Goal: Task Accomplishment & Management: Use online tool/utility

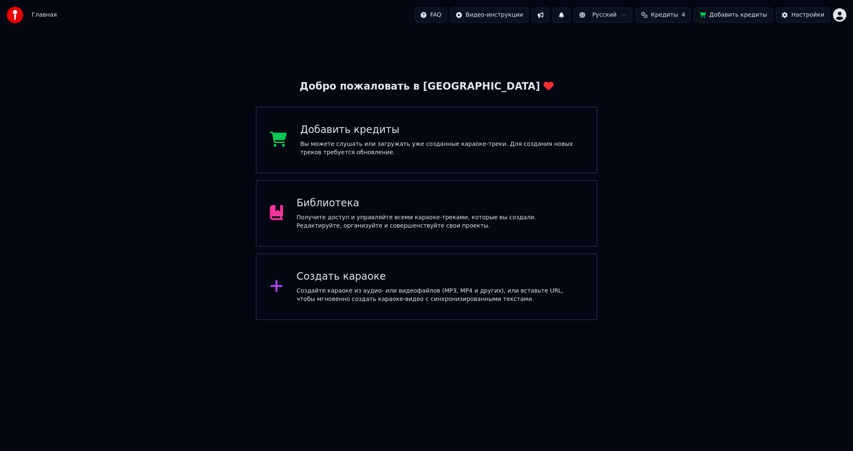
click at [333, 280] on div "Создать караоке" at bounding box center [440, 276] width 287 height 13
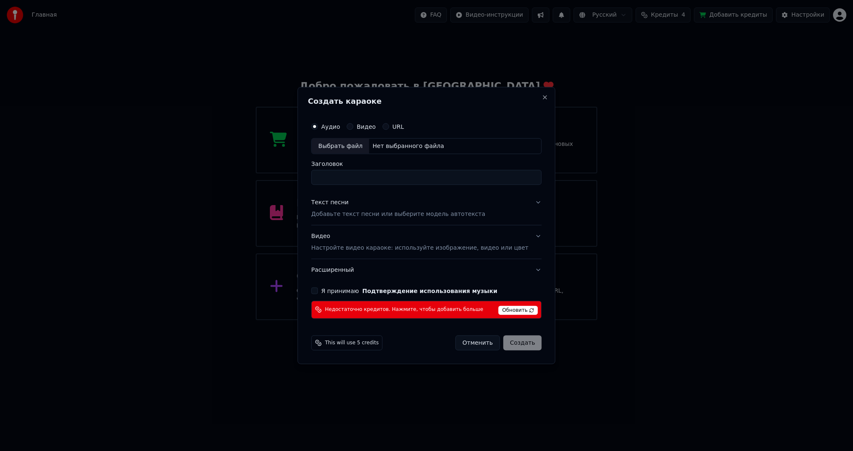
click at [330, 145] on div "Выбрать файл" at bounding box center [341, 146] width 58 height 15
type input "**********"
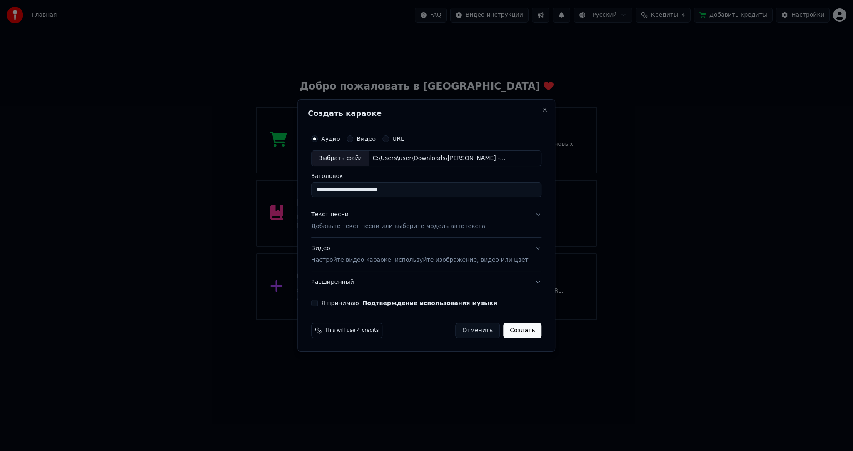
click at [369, 224] on p "Добавьте текст песни или выберите модель автотекста" at bounding box center [398, 226] width 174 height 8
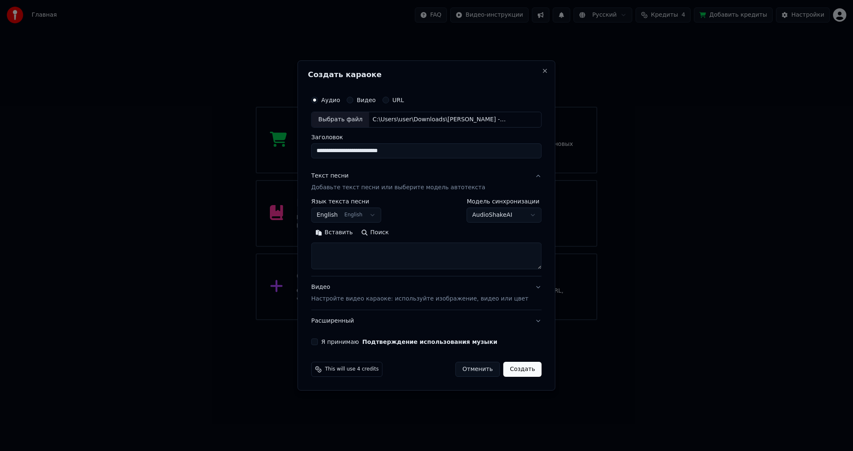
click at [353, 210] on body "Главная FAQ Видео-инструкции Русский Кредиты 4 Добавить кредиты Настройки Добро…" at bounding box center [426, 160] width 853 height 320
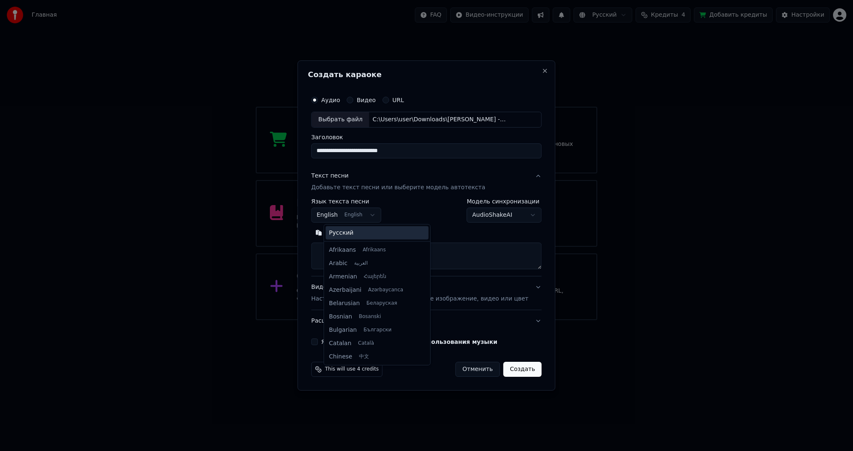
scroll to position [67, 0]
select select "**"
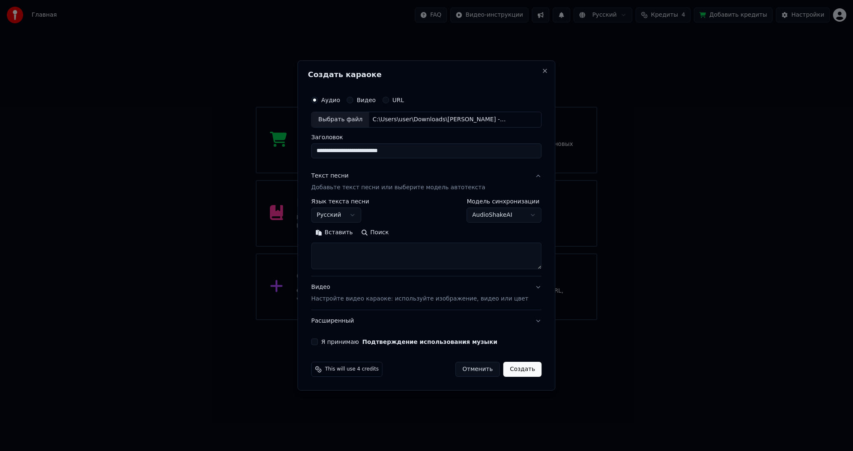
click at [363, 247] on textarea at bounding box center [426, 256] width 230 height 27
paste textarea "**********"
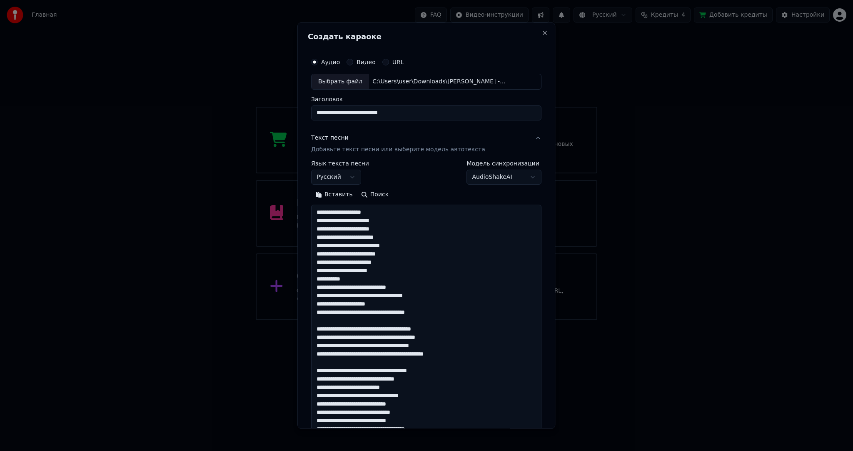
scroll to position [310, 0]
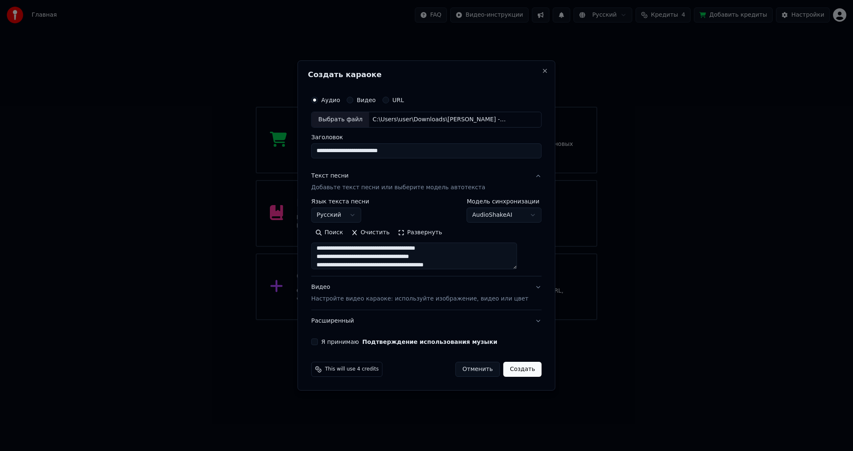
type textarea "**********"
click at [485, 212] on body "Главная FAQ Видео-инструкции Русский Кредиты 4 Добавить кредиты Настройки Добро…" at bounding box center [426, 160] width 853 height 320
click at [477, 214] on body "Главная FAQ Видео-инструкции Русский Кредиты 4 Добавить кредиты Настройки Добро…" at bounding box center [426, 160] width 853 height 320
click at [386, 296] on p "Настройте видео караоке: используйте изображение, видео или цвет" at bounding box center [419, 299] width 217 height 8
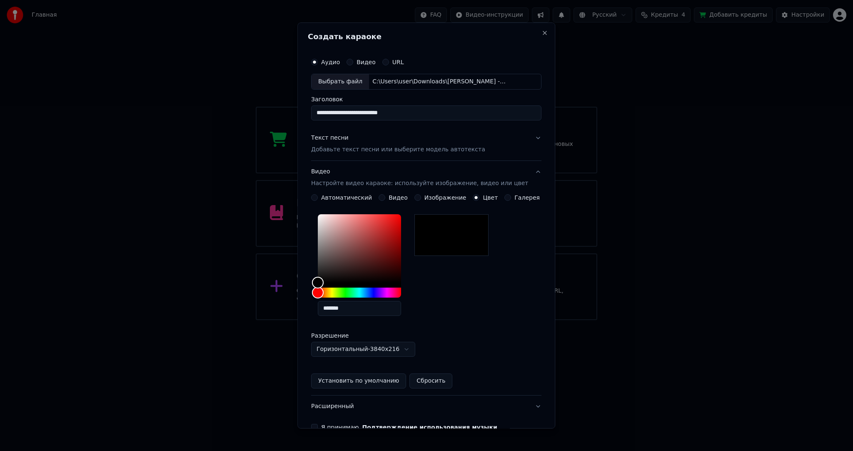
click at [380, 196] on button "Видео" at bounding box center [382, 197] width 7 height 7
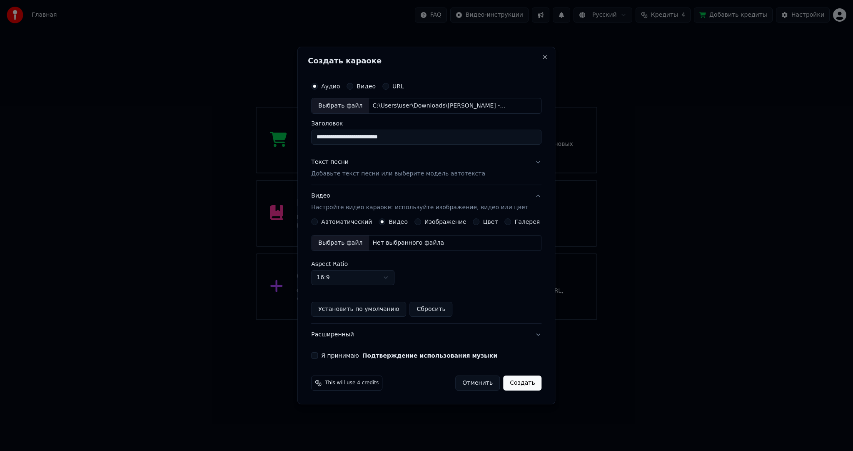
click at [349, 243] on div "Выбрать файл" at bounding box center [341, 242] width 58 height 15
click at [318, 355] on button "Я принимаю Подтверждение использования музыки" at bounding box center [314, 355] width 7 height 7
click at [509, 383] on button "Создать" at bounding box center [522, 382] width 38 height 15
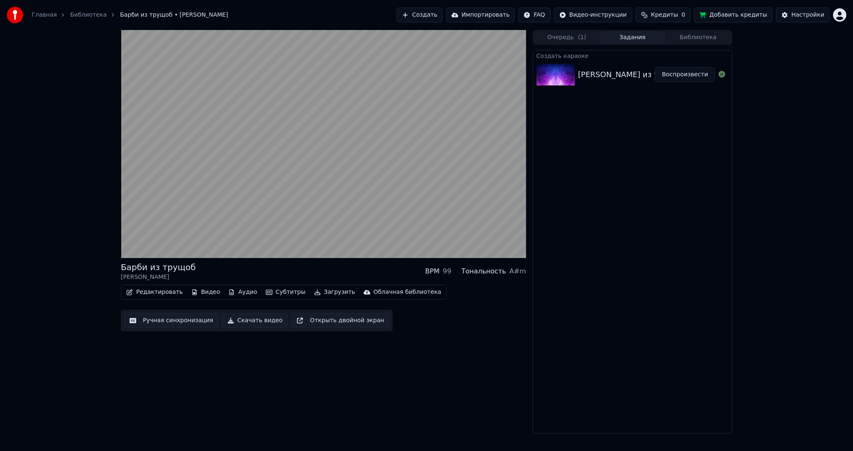
click at [320, 177] on video at bounding box center [323, 144] width 405 height 228
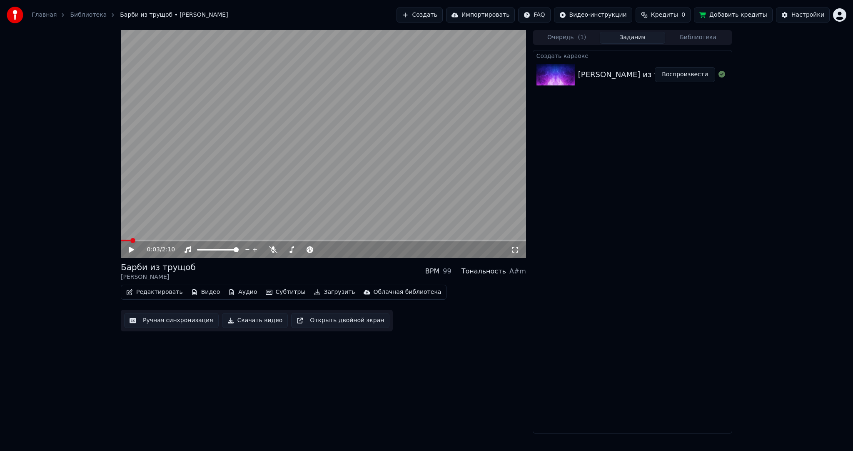
click at [285, 296] on button "Субтитры" at bounding box center [286, 292] width 47 height 12
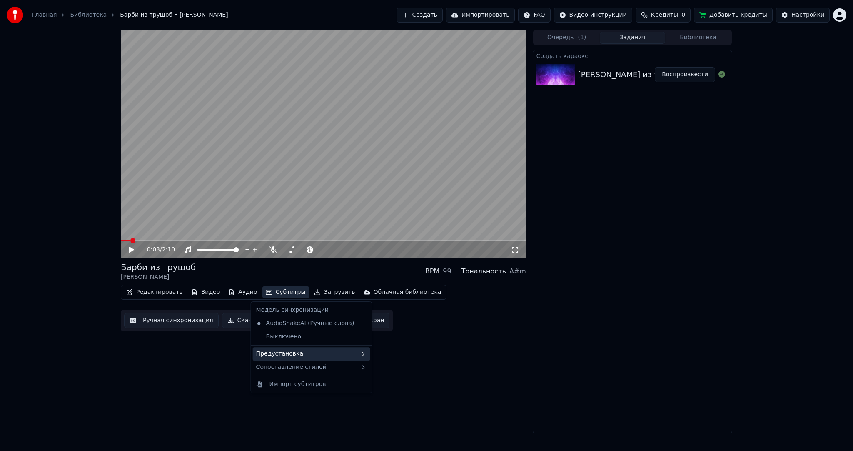
click at [313, 357] on div "Предустановка" at bounding box center [312, 353] width 118 height 13
click at [401, 407] on div "----------" at bounding box center [414, 409] width 105 height 13
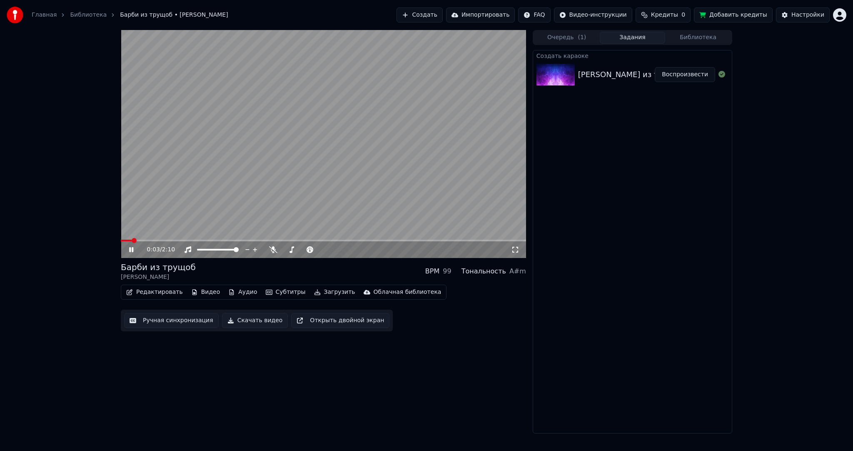
click at [202, 320] on button "Ручная синхронизация" at bounding box center [171, 320] width 95 height 15
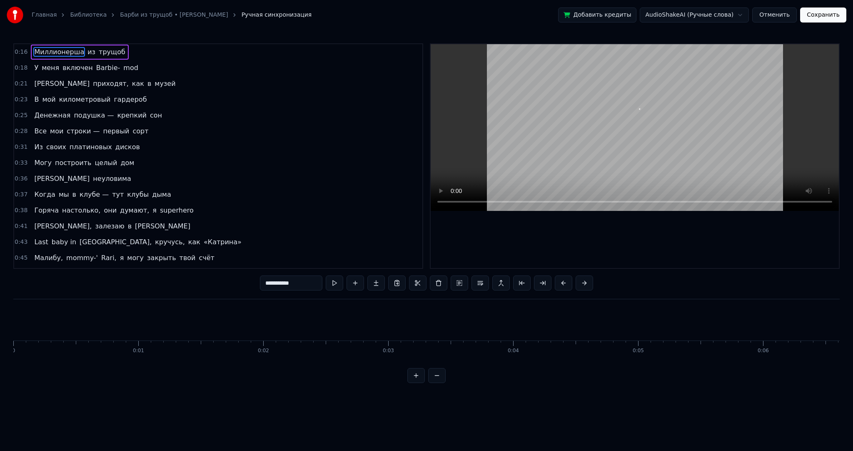
scroll to position [0, 2021]
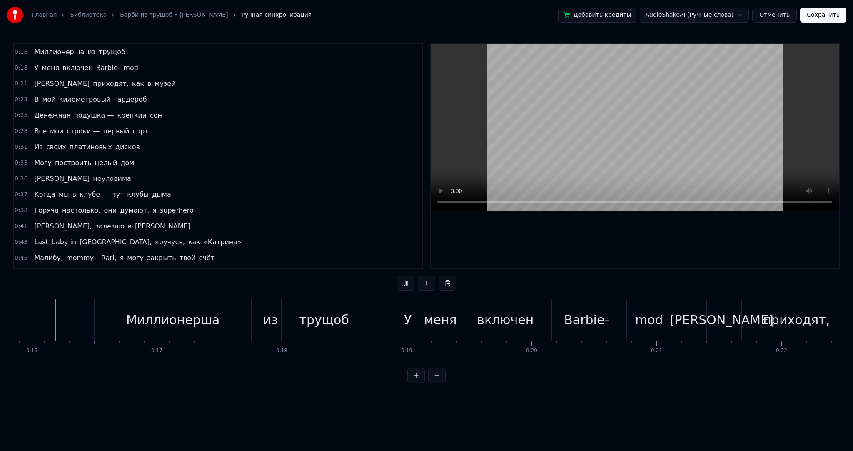
click at [514, 130] on video at bounding box center [635, 127] width 408 height 167
click at [584, 139] on video at bounding box center [635, 127] width 408 height 167
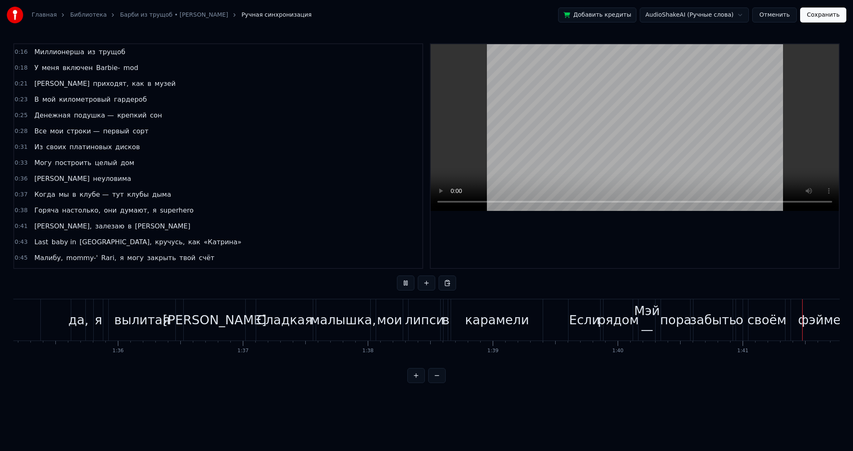
scroll to position [0, 12662]
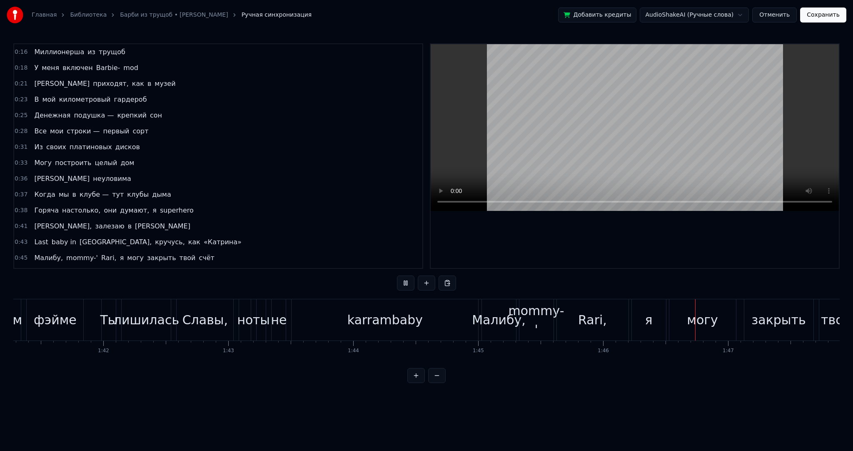
drag, startPoint x: 628, startPoint y: 145, endPoint x: 533, endPoint y: 189, distance: 104.6
click at [627, 145] on video at bounding box center [635, 127] width 408 height 167
click at [542, 154] on video at bounding box center [635, 127] width 408 height 167
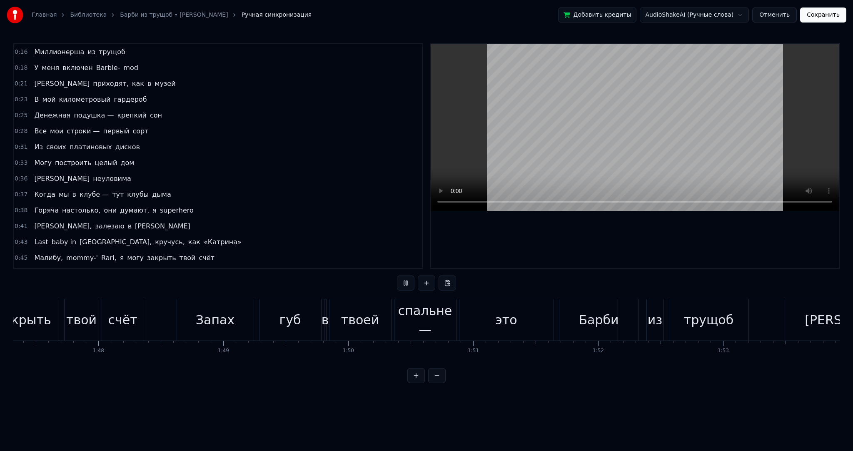
click at [706, 130] on video at bounding box center [635, 127] width 408 height 167
click at [576, 98] on video at bounding box center [635, 127] width 408 height 167
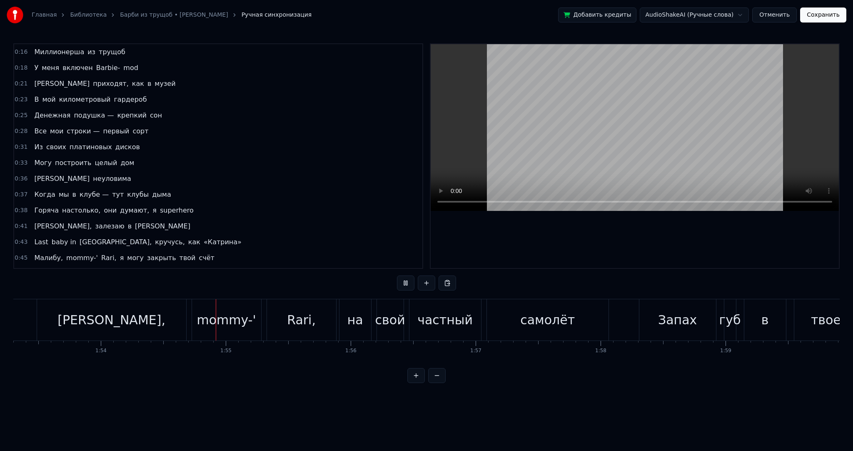
click at [608, 119] on video at bounding box center [635, 127] width 408 height 167
click at [626, 127] on video at bounding box center [635, 127] width 408 height 167
click at [631, 128] on video at bounding box center [635, 127] width 408 height 167
click at [622, 129] on video at bounding box center [635, 127] width 408 height 167
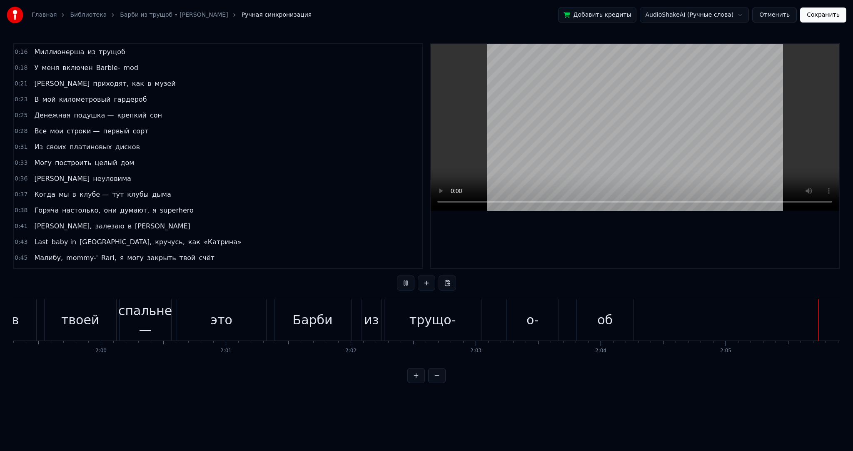
click at [716, 111] on video at bounding box center [635, 127] width 408 height 167
click at [825, 13] on button "Сохранить" at bounding box center [824, 15] width 46 height 15
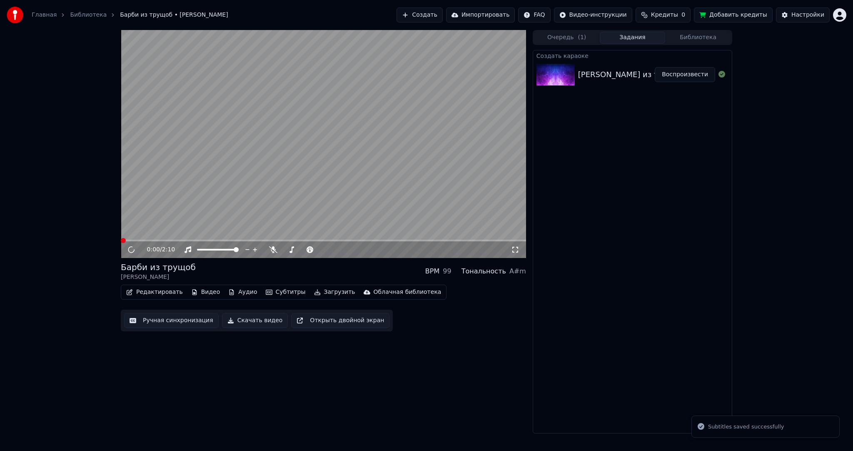
click at [342, 139] on video at bounding box center [323, 144] width 405 height 228
click at [321, 287] on button "Загрузить" at bounding box center [335, 292] width 48 height 12
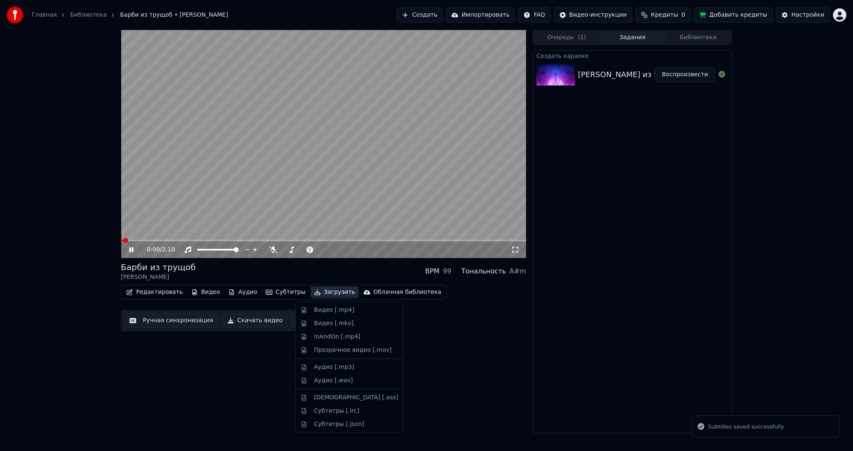
click at [325, 310] on div "Видео [.mp4]" at bounding box center [334, 310] width 40 height 8
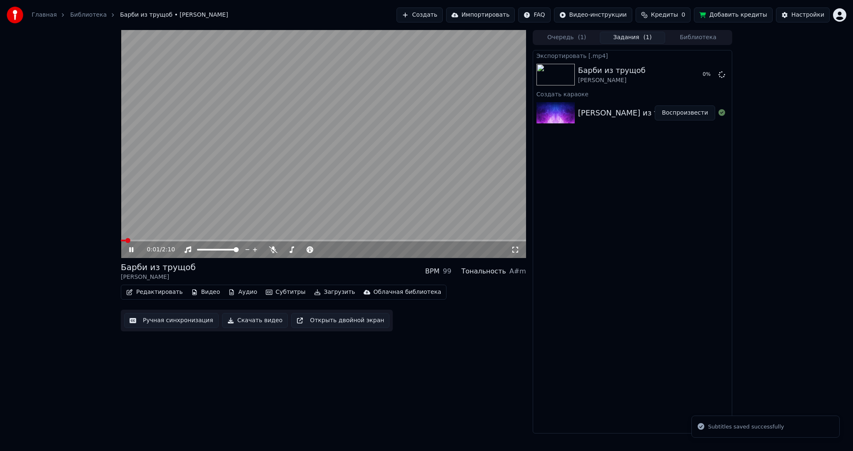
click at [341, 163] on video at bounding box center [323, 144] width 405 height 228
click at [843, 17] on html "Главная Библиотека Барби из трущоб • [PERSON_NAME] Создать Импортировать FAQ Ви…" at bounding box center [426, 225] width 853 height 451
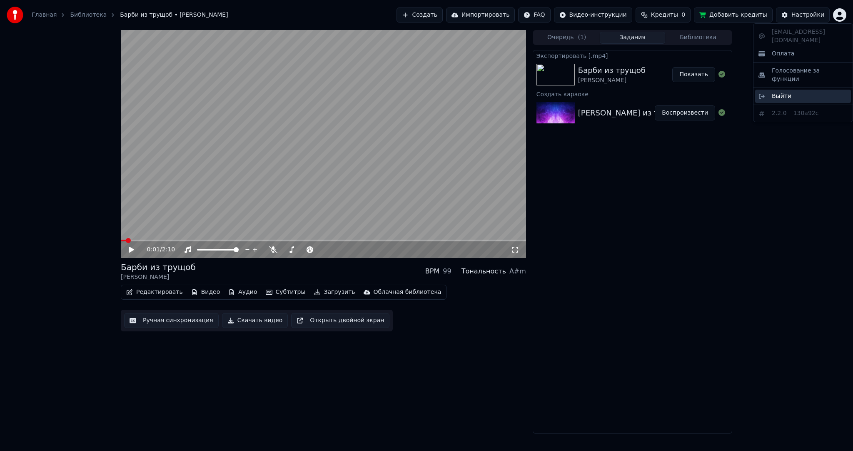
click at [792, 90] on div "Выйти" at bounding box center [804, 96] width 96 height 13
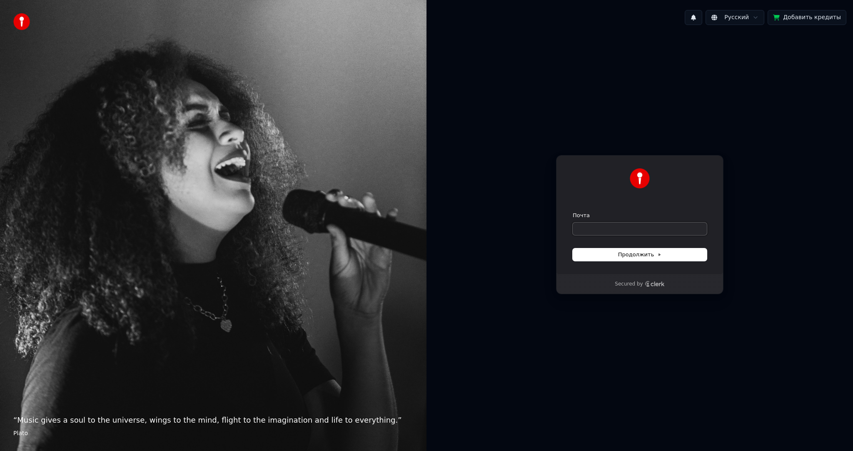
click at [634, 232] on input "Почта" at bounding box center [640, 229] width 134 height 13
paste input "**********"
click at [627, 255] on span "Продолжить" at bounding box center [640, 255] width 44 height 8
type input "**********"
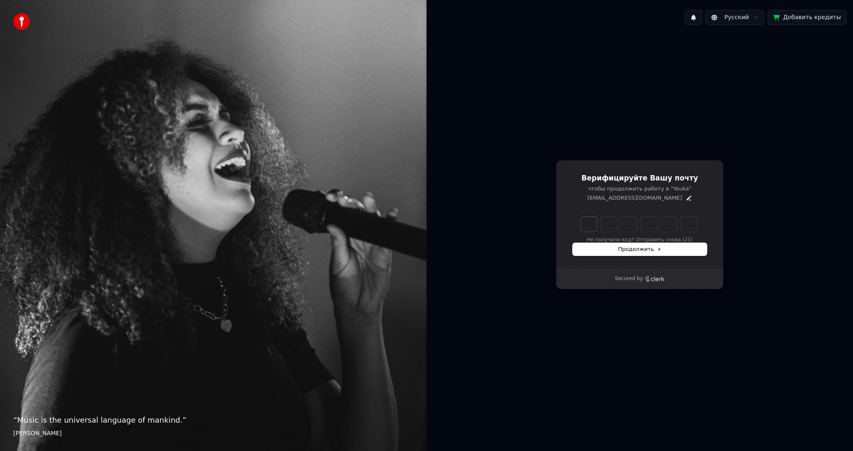
click at [596, 225] on input "Enter verification code. Digit 1" at bounding box center [589, 224] width 17 height 15
type input "******"
type input "*"
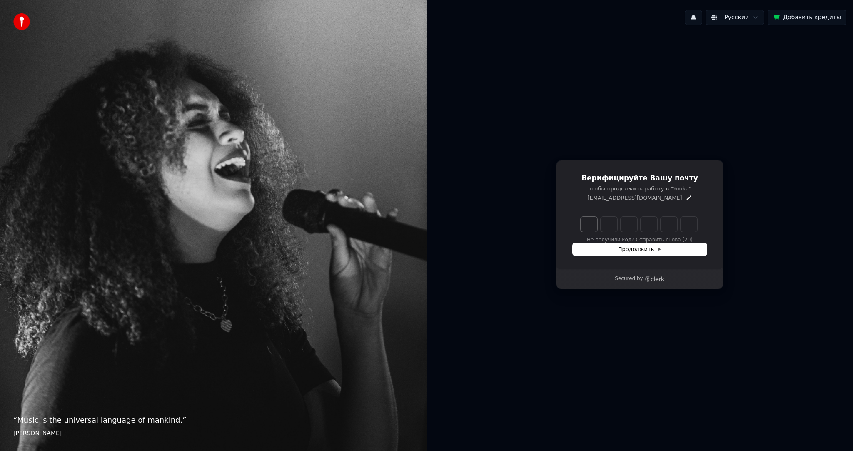
type input "*"
